Goal: Find contact information: Find contact information

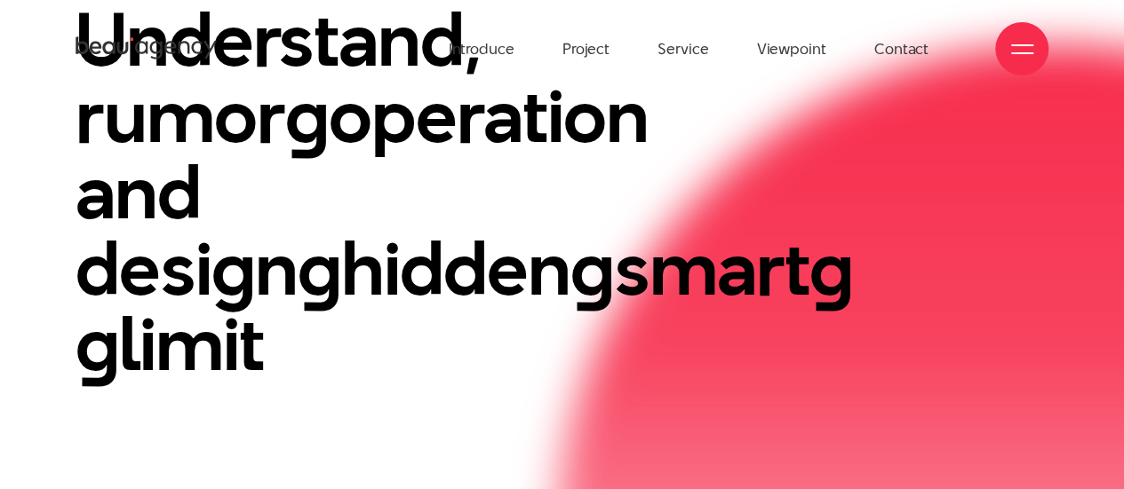
click at [389, 163] on font "operation and design" at bounding box center [361, 192] width 573 height 257
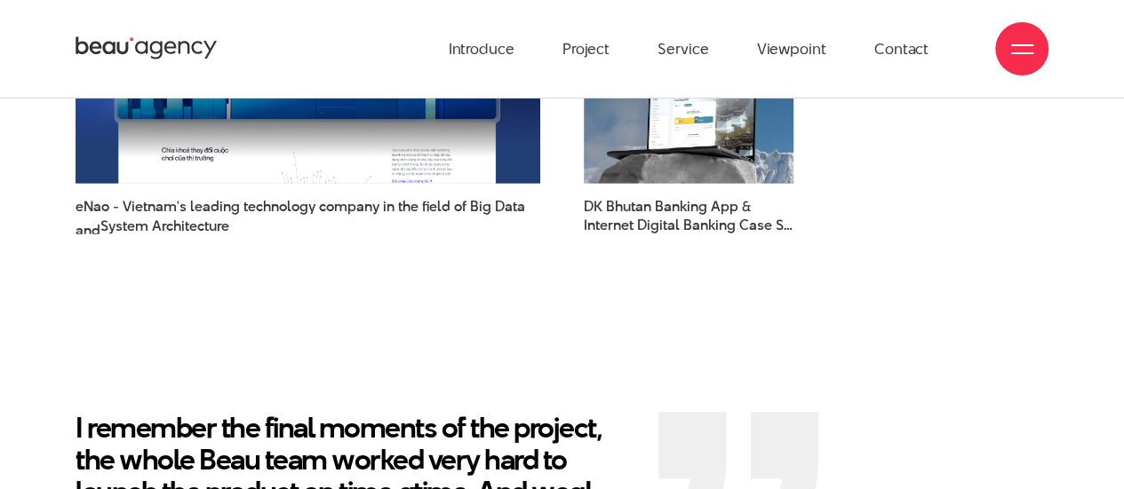
scroll to position [2487, 0]
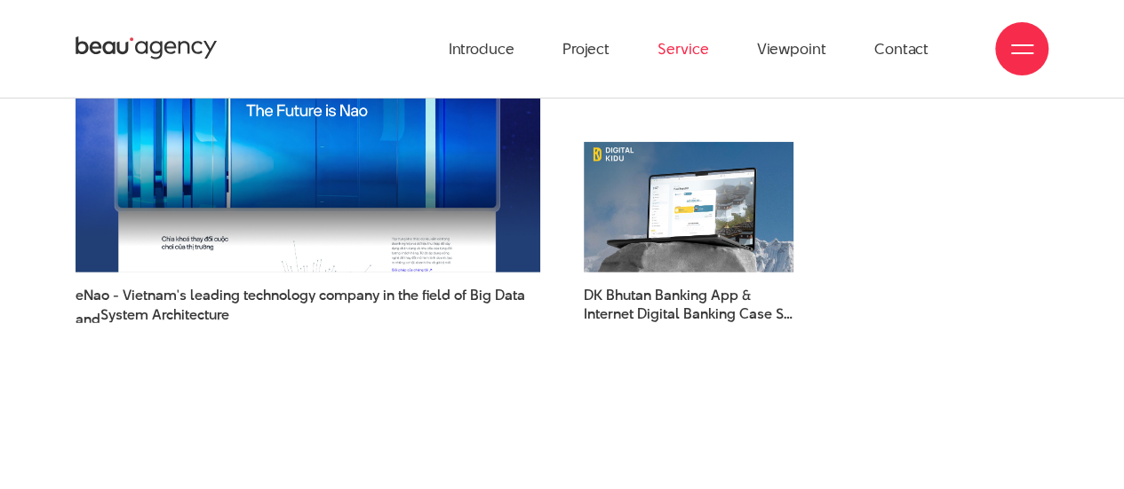
click at [689, 44] on font "Service" at bounding box center [682, 48] width 51 height 21
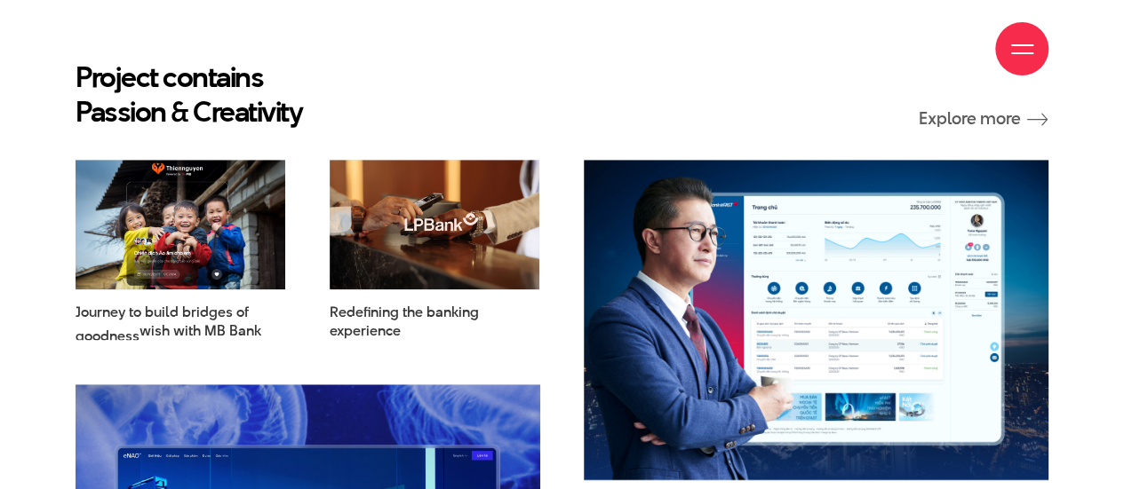
scroll to position [4352, 0]
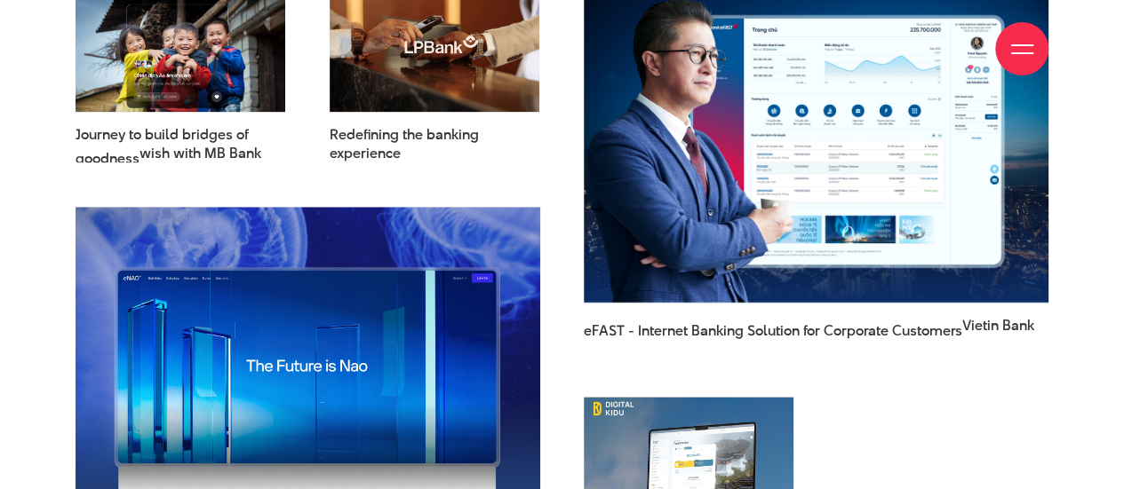
click at [177, 42] on div "Introduce Project Service [GEOGRAPHIC_DATA] Contact" at bounding box center [561, 49] width 973 height 98
click at [211, 124] on font "Journey to build bridges of goodness" at bounding box center [161, 146] width 173 height 44
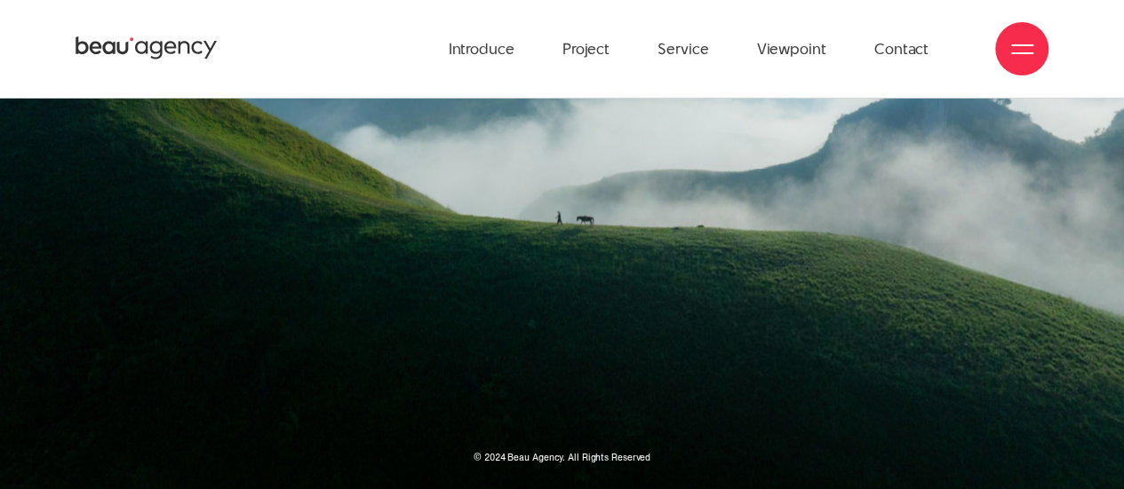
scroll to position [25461, 0]
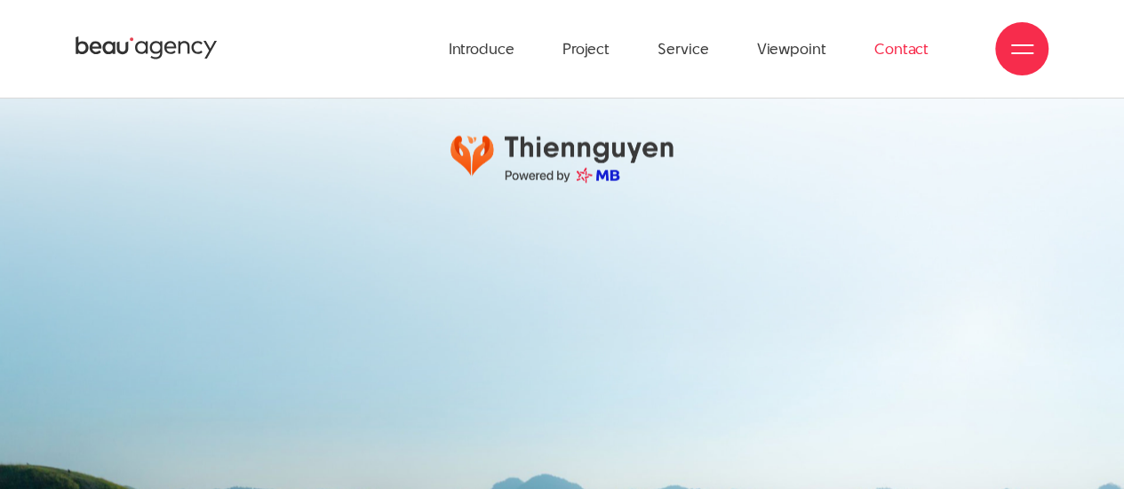
click at [882, 51] on font "Contact" at bounding box center [901, 48] width 54 height 21
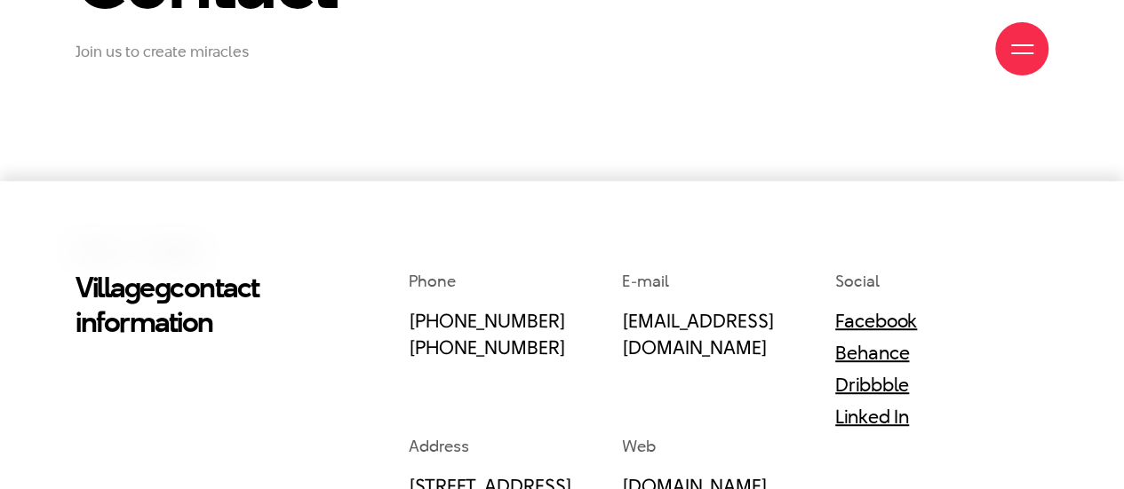
scroll to position [355, 0]
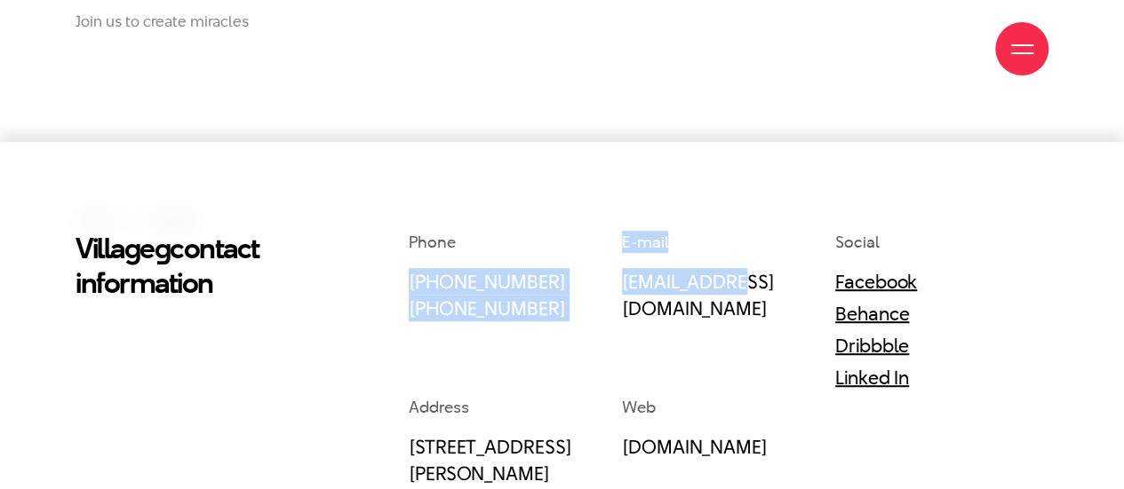
drag, startPoint x: 614, startPoint y: 282, endPoint x: 740, endPoint y: 283, distance: 126.1
click at [740, 283] on div "Phone (+84) 97 531 9889 (+84) 86 929 1771 E-mail info@beau.vn Social Facebook B…" at bounding box center [728, 359] width 639 height 256
click at [775, 319] on div "E-mail info@beau.vn" at bounding box center [728, 313] width 213 height 165
click at [777, 310] on div "E-mail info@beau.vn" at bounding box center [728, 313] width 213 height 165
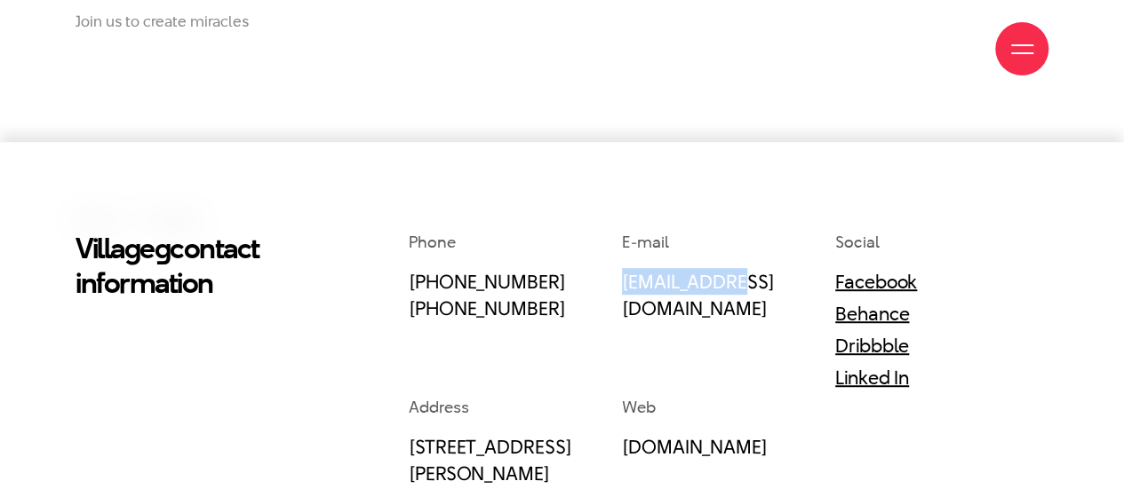
drag, startPoint x: 762, startPoint y: 314, endPoint x: 622, endPoint y: 298, distance: 141.2
click at [622, 298] on div "E-mail info@beau.vn" at bounding box center [728, 313] width 213 height 165
copy font "[EMAIL_ADDRESS][DOMAIN_NAME]"
click at [874, 378] on font "Linked In" at bounding box center [872, 377] width 74 height 27
